Goal: Transaction & Acquisition: Download file/media

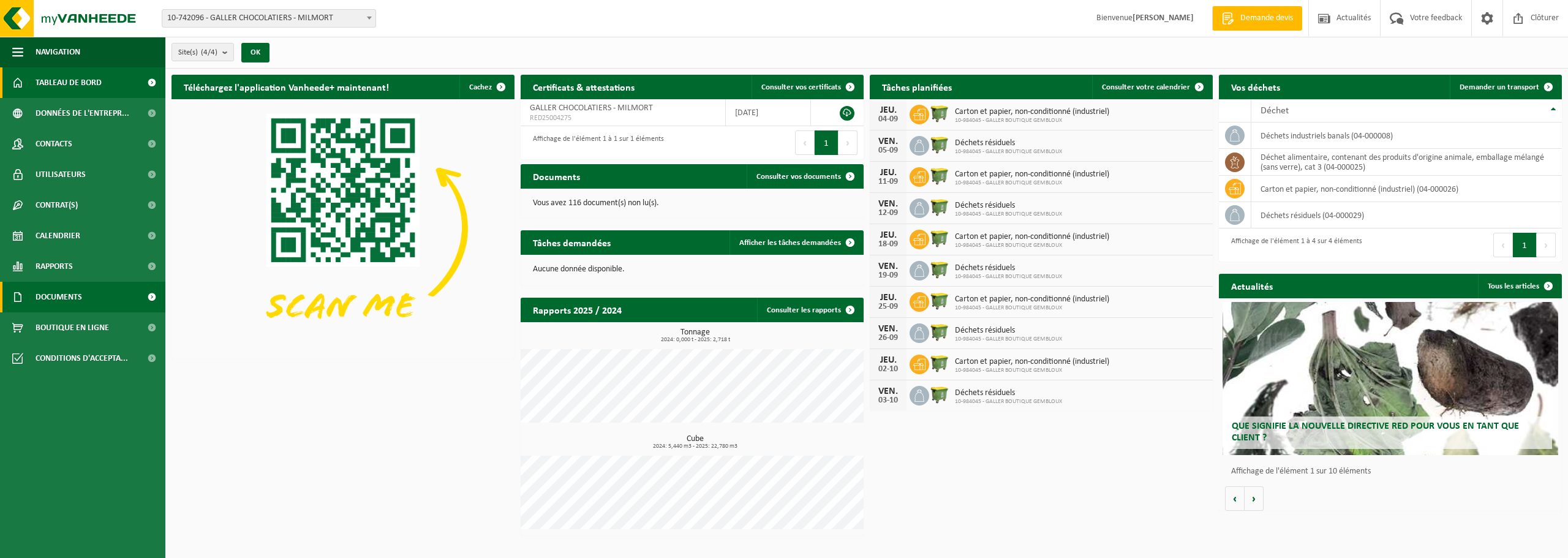
click at [86, 302] on link "Documents" at bounding box center [83, 297] width 165 height 30
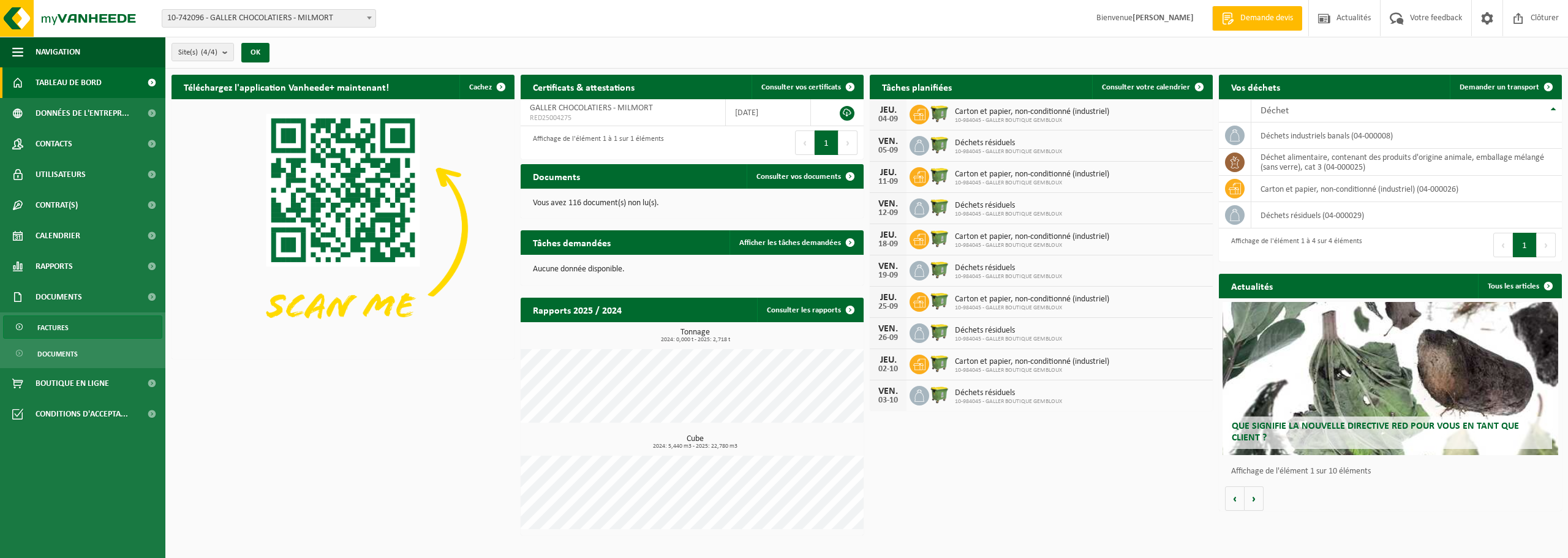
click at [100, 331] on link "Factures" at bounding box center [83, 327] width 159 height 23
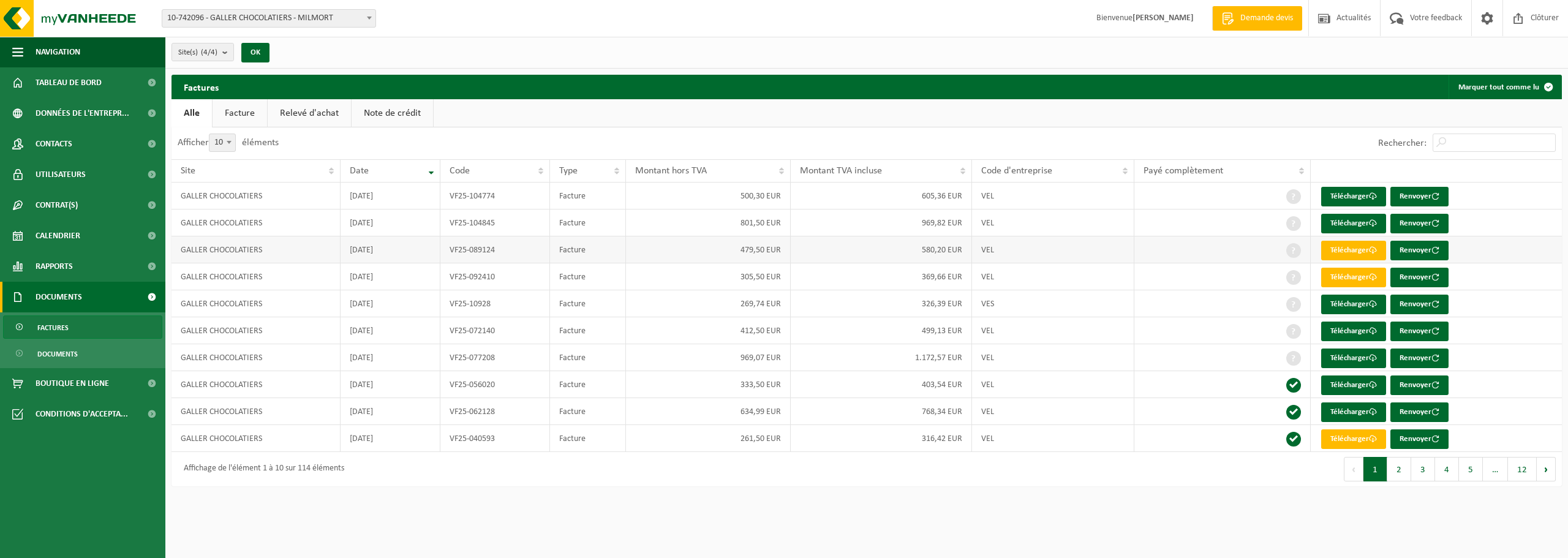
click at [649, 248] on td "479,50 EUR" at bounding box center [708, 250] width 164 height 27
click at [471, 284] on td "VF25-092410" at bounding box center [495, 277] width 110 height 27
click at [1353, 307] on link "Télécharger" at bounding box center [1353, 304] width 65 height 20
click at [1334, 275] on link "Télécharger" at bounding box center [1353, 277] width 65 height 20
click at [1354, 246] on link "Télécharger" at bounding box center [1353, 251] width 65 height 20
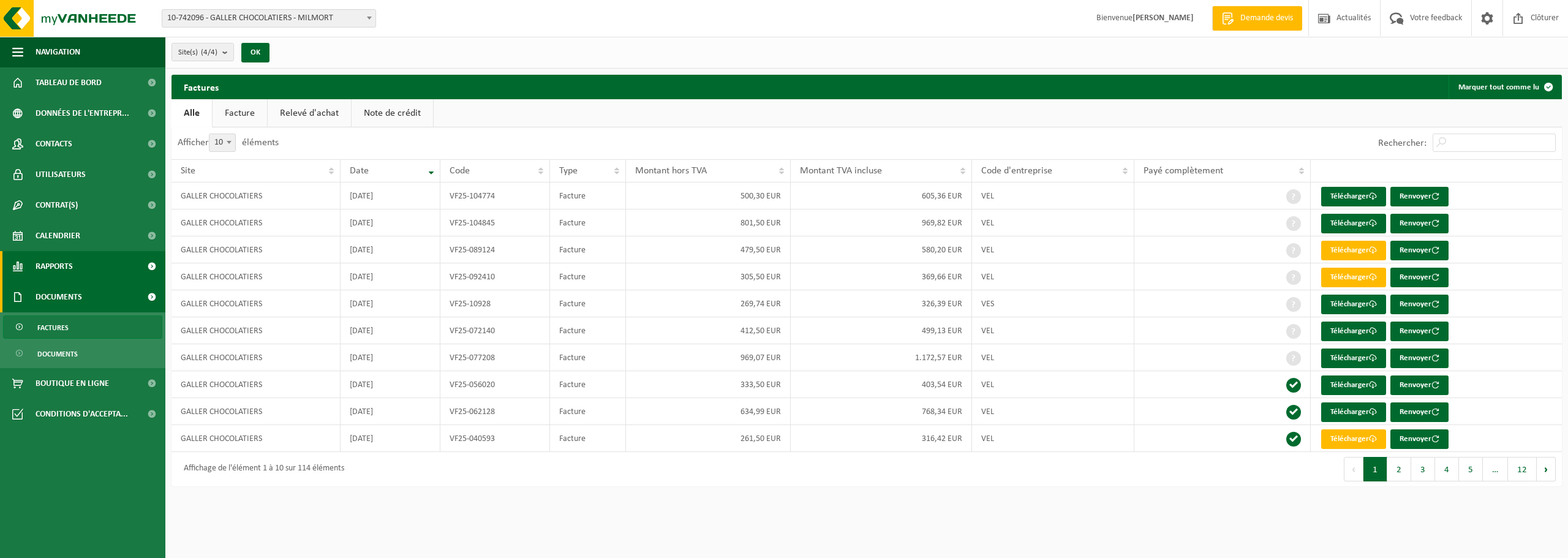
click at [49, 258] on span "Rapports" at bounding box center [54, 266] width 38 height 30
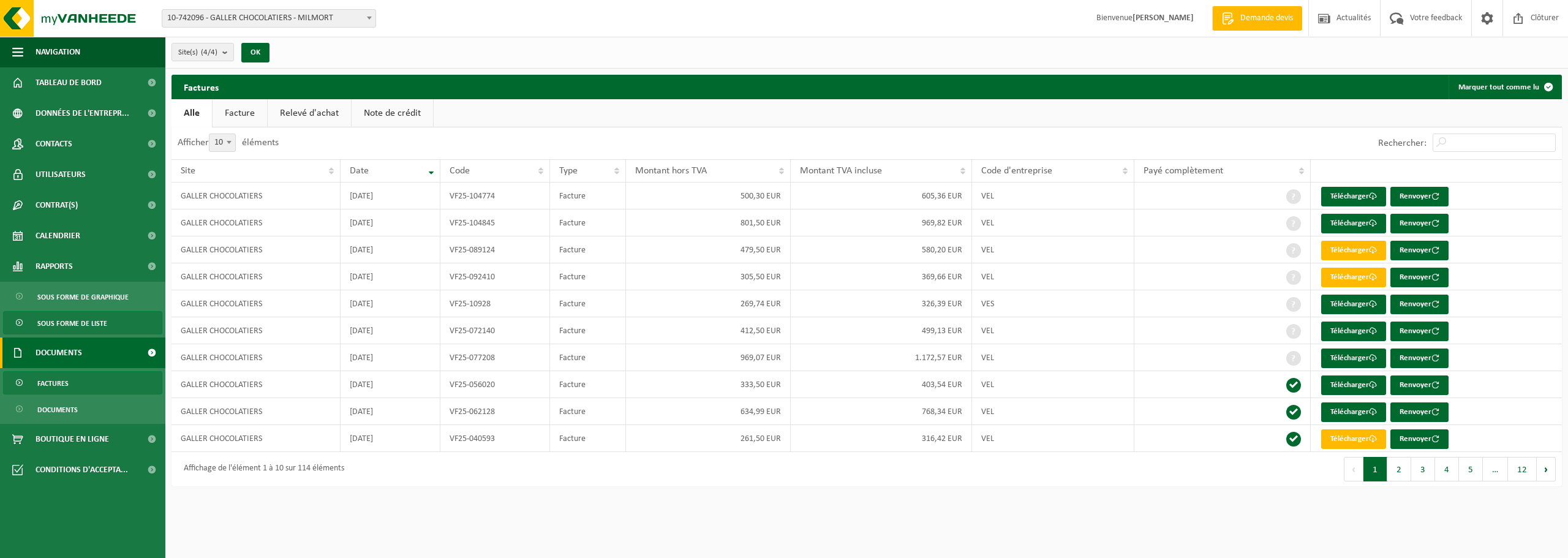
click at [110, 318] on link "Sous forme de liste" at bounding box center [83, 322] width 159 height 23
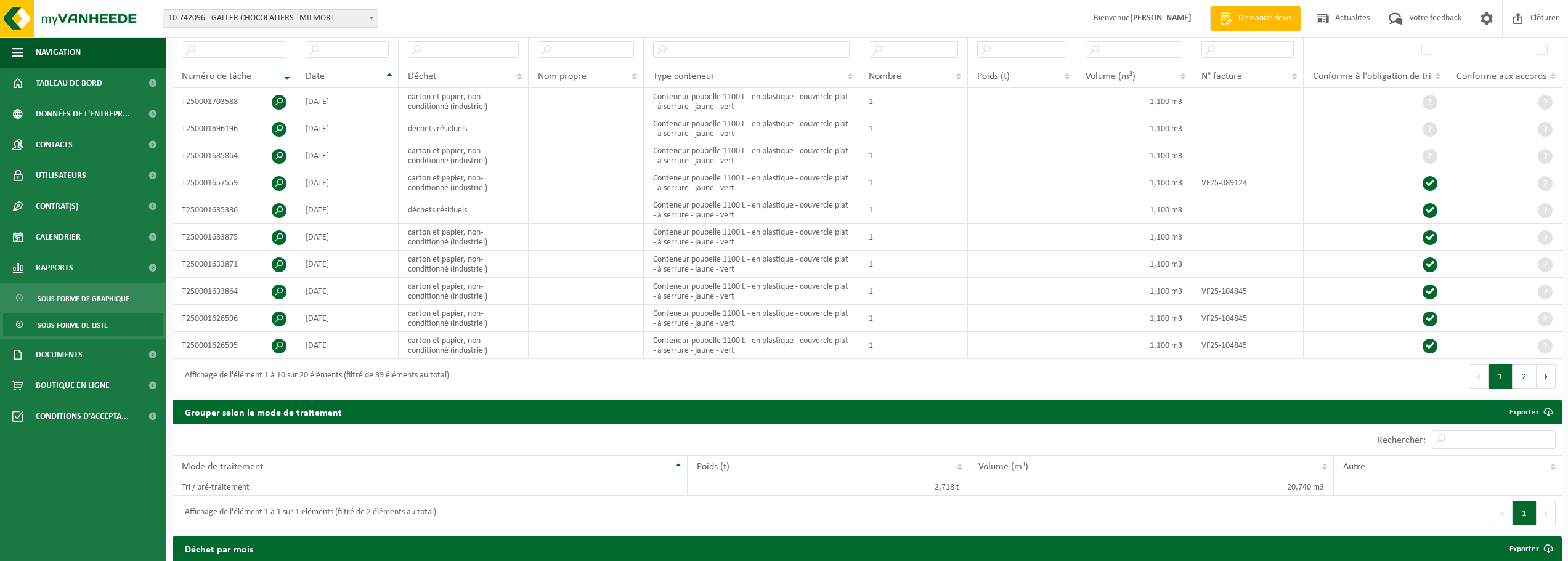
scroll to position [123, 0]
